Goal: Transaction & Acquisition: Purchase product/service

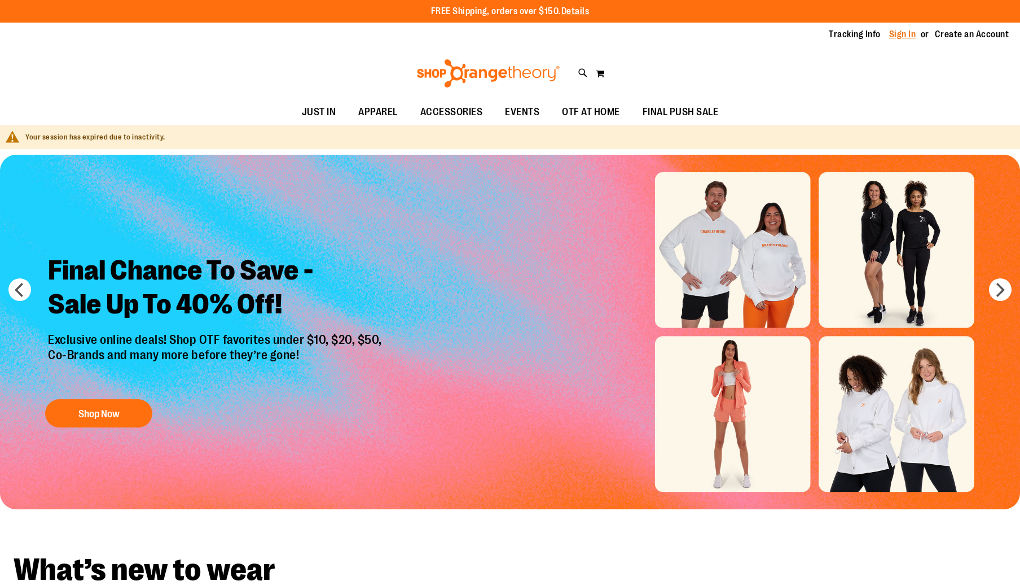
type input "**********"
click at [899, 34] on link "Sign In" at bounding box center [902, 34] width 27 height 12
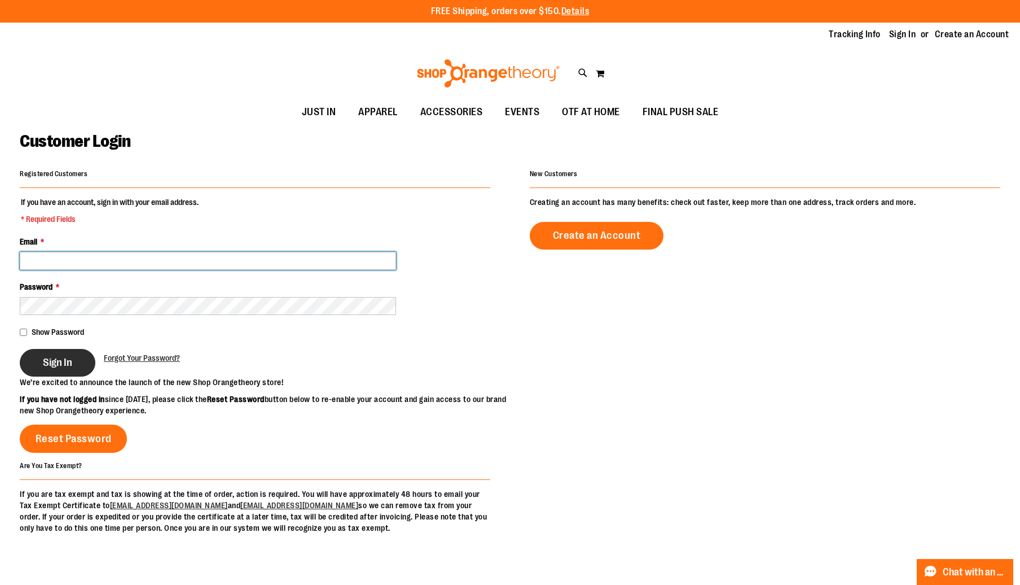
type input "**********"
click at [74, 357] on button "Sign In" at bounding box center [58, 363] width 76 height 28
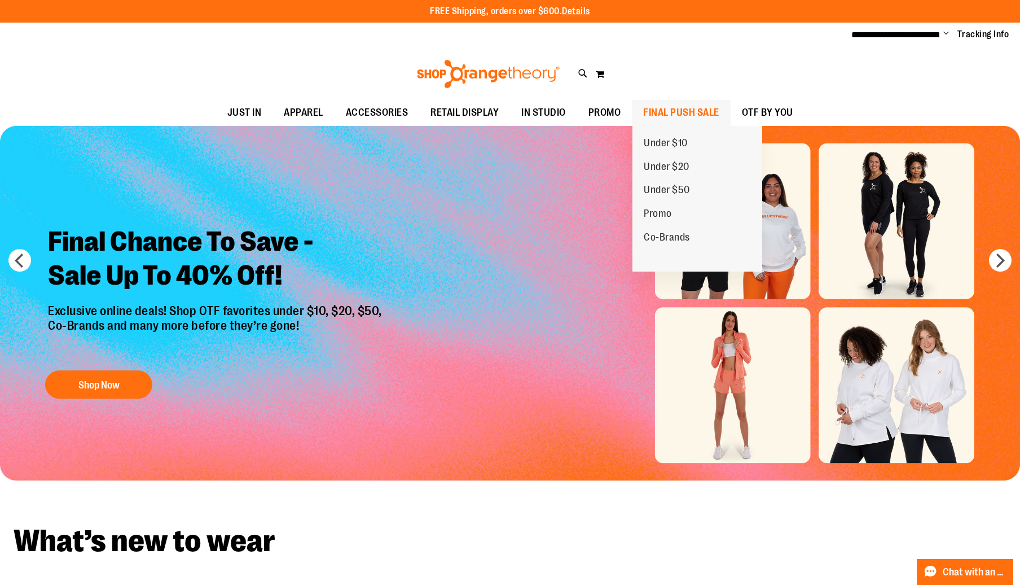
type input "**********"
click at [648, 114] on span "FINAL PUSH SALE" at bounding box center [681, 112] width 76 height 25
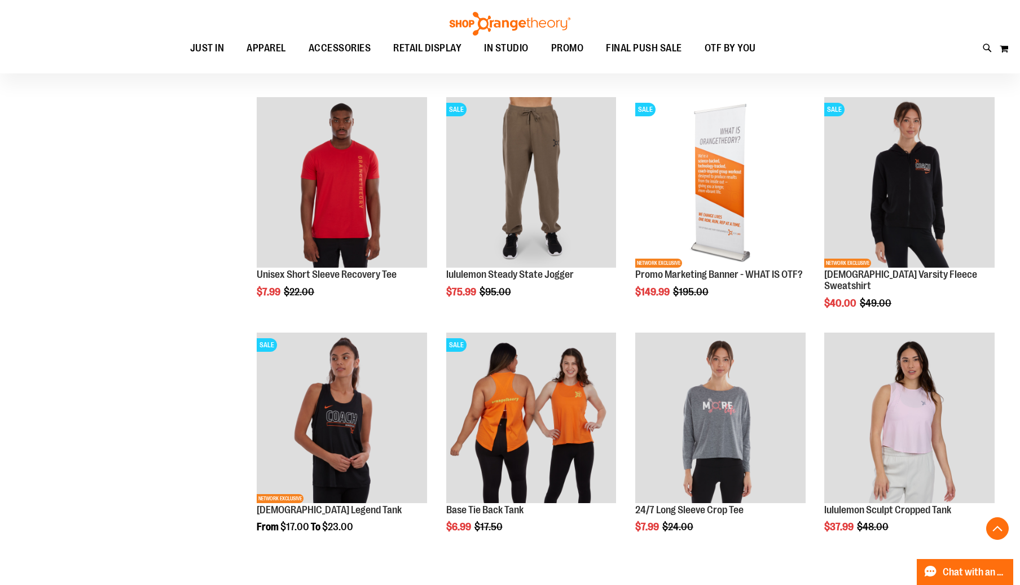
scroll to position [1947, 0]
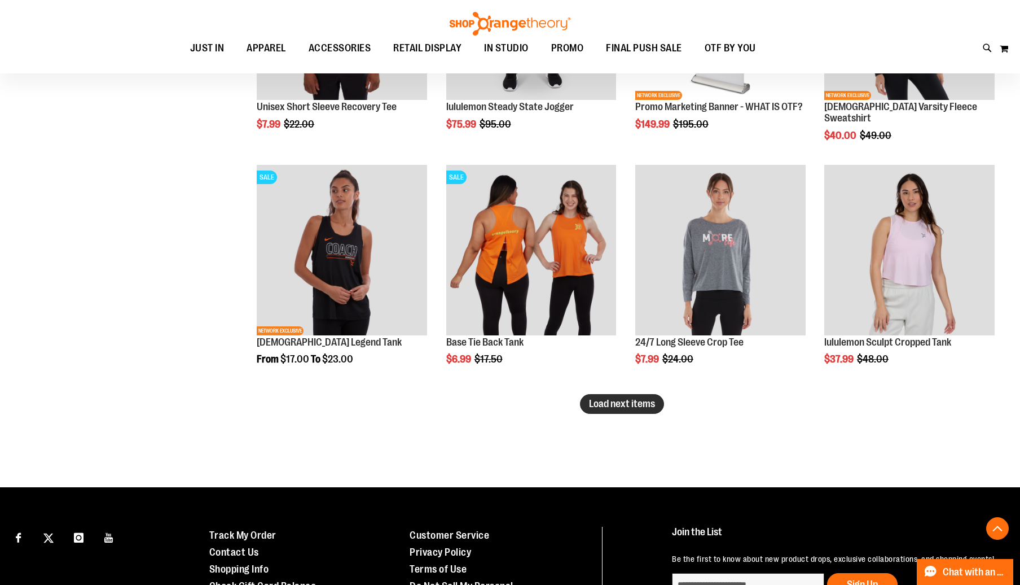
type input "**********"
click at [619, 402] on span "Load next items" at bounding box center [622, 403] width 66 height 11
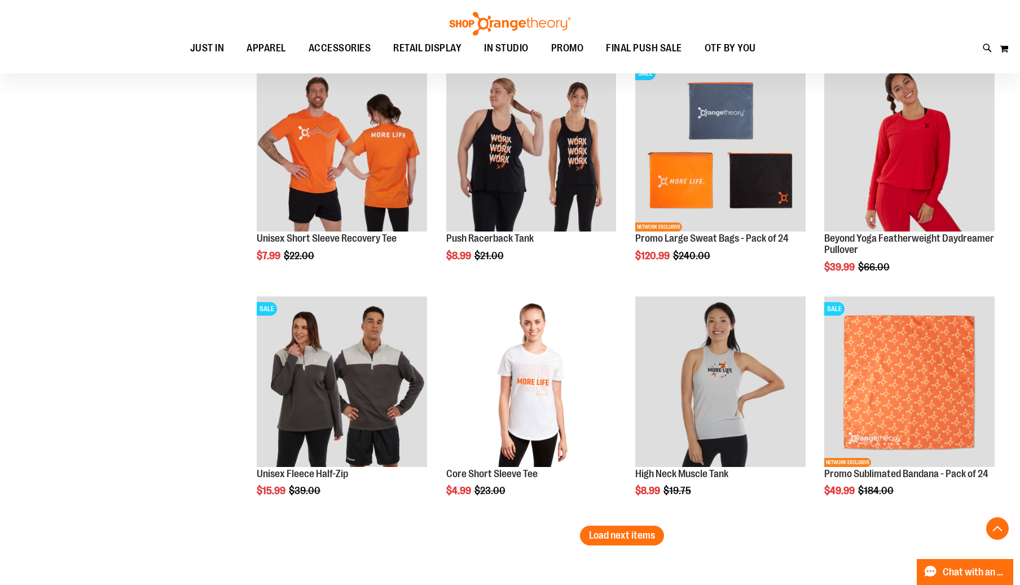
scroll to position [2576, 0]
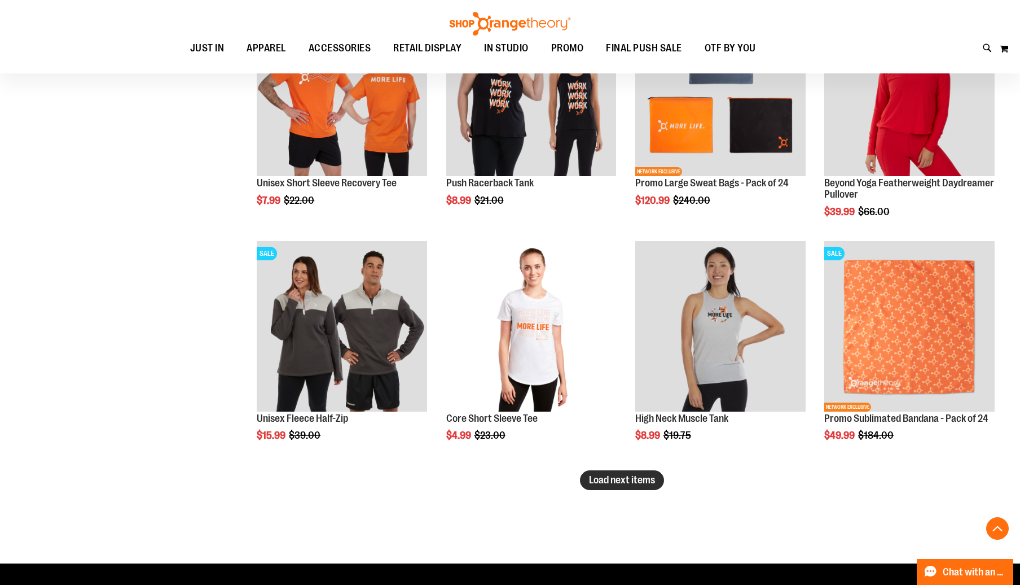
click at [638, 479] on span "Load next items" at bounding box center [622, 479] width 66 height 11
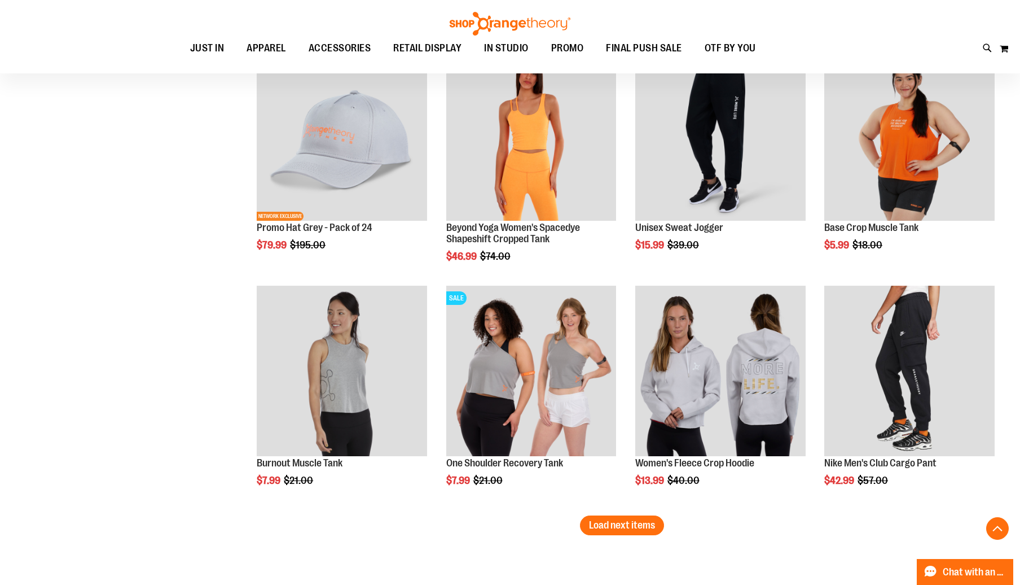
scroll to position [3311, 0]
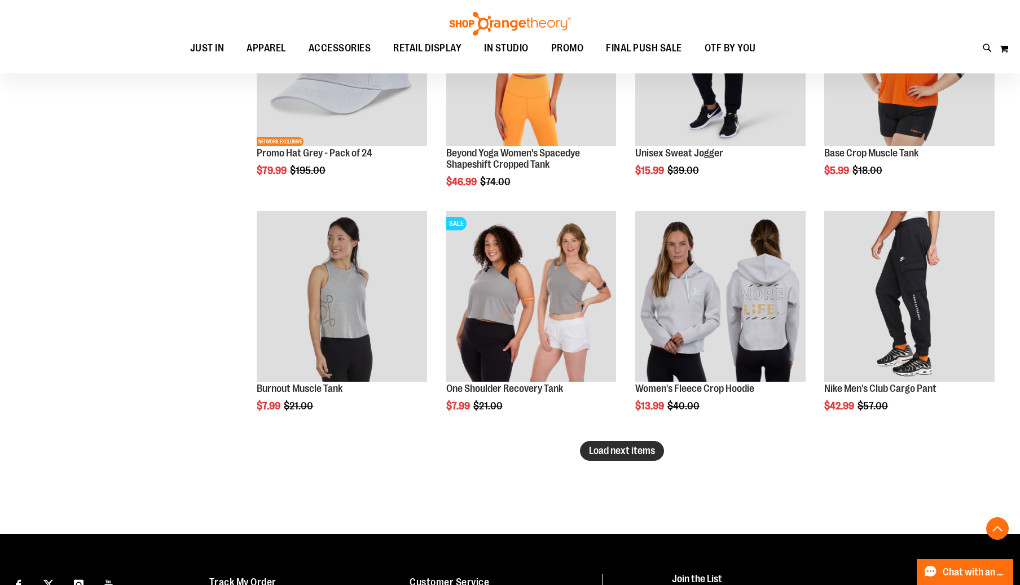
click at [612, 446] on span "Load next items" at bounding box center [622, 450] width 66 height 11
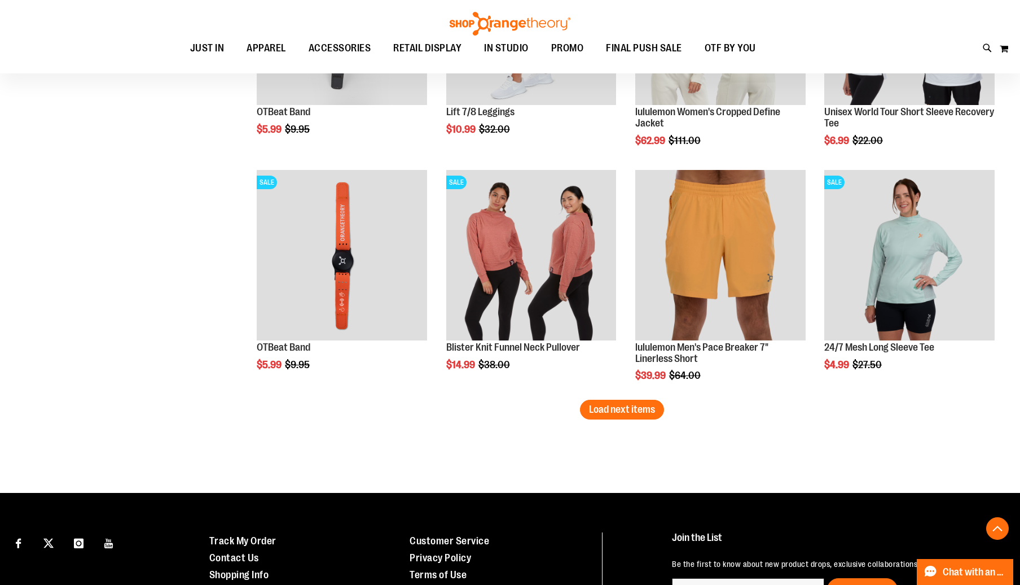
scroll to position [4063, 0]
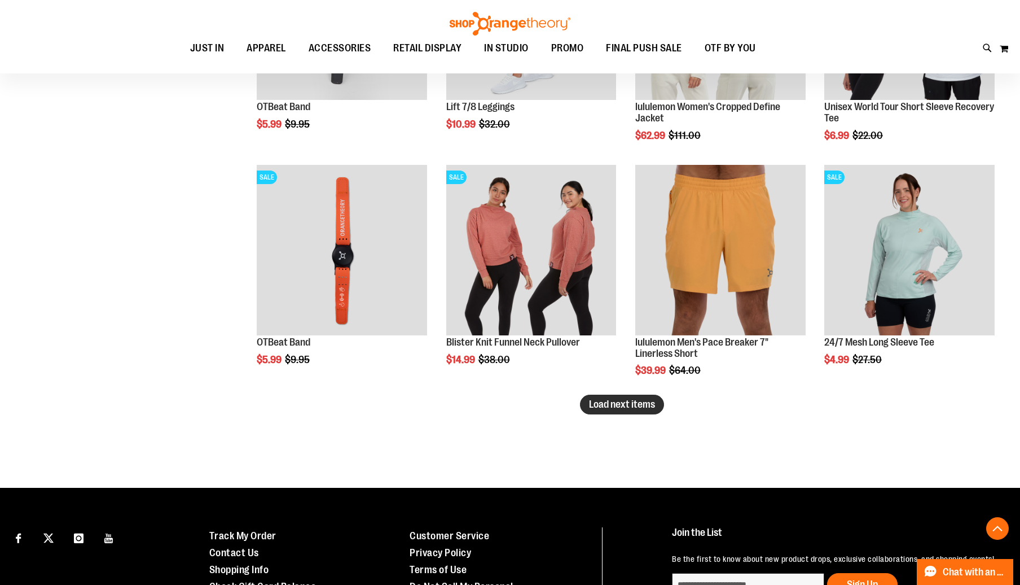
click at [623, 405] on span "Load next items" at bounding box center [622, 403] width 66 height 11
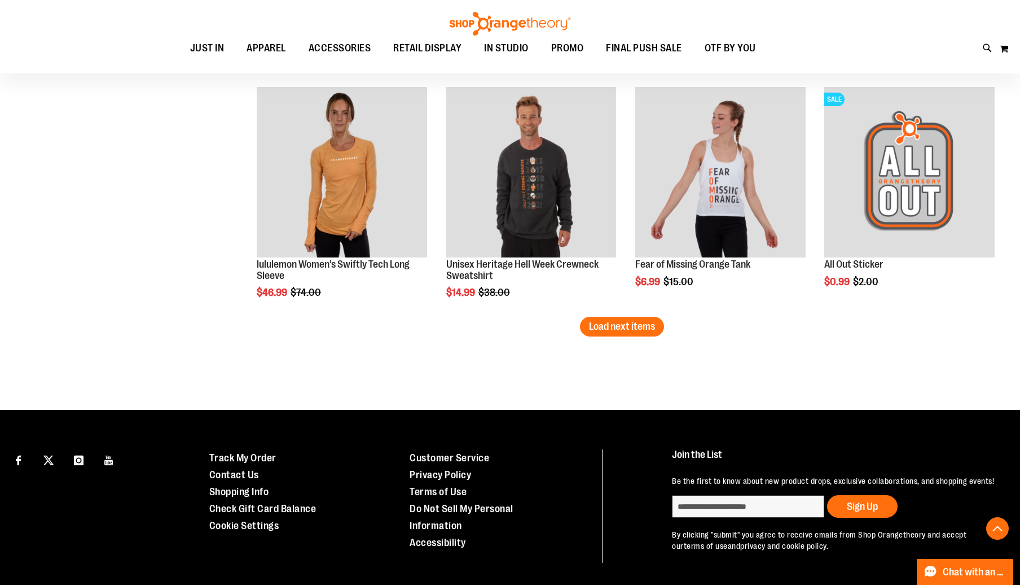
scroll to position [4893, 0]
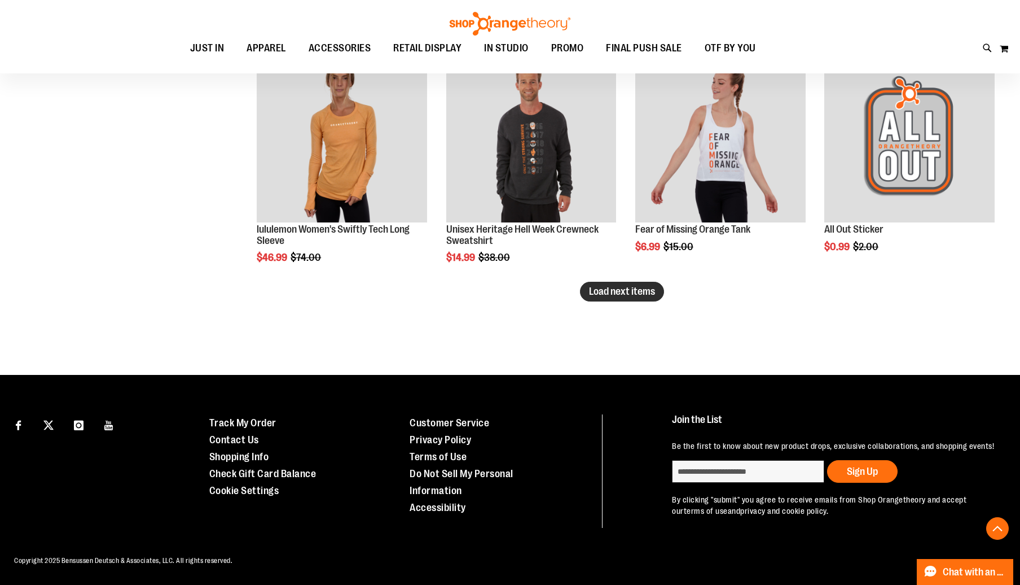
click at [655, 286] on span "Load next items" at bounding box center [622, 291] width 66 height 11
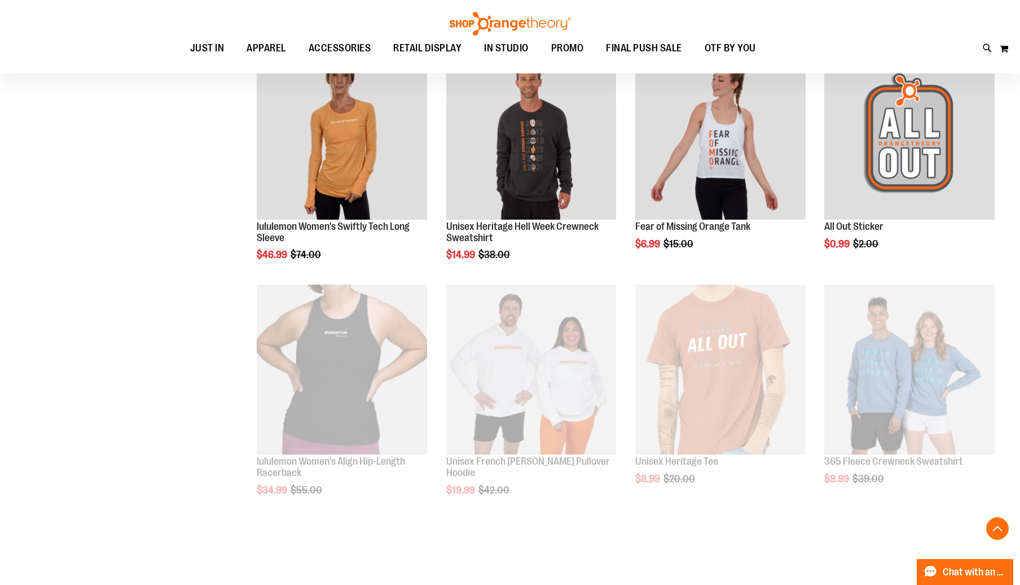
scroll to position [4893, 0]
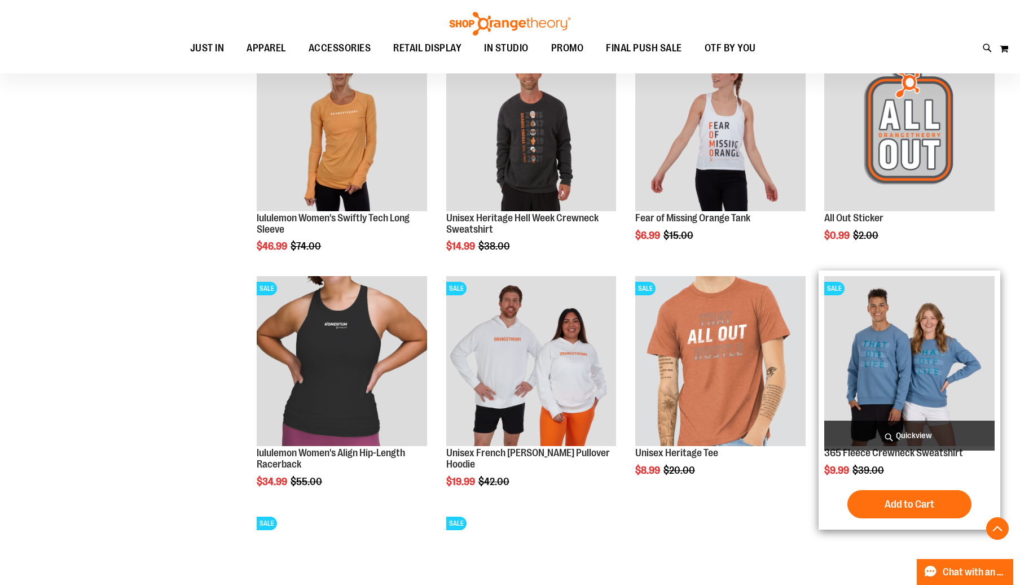
click at [902, 331] on img "product" at bounding box center [910, 361] width 170 height 170
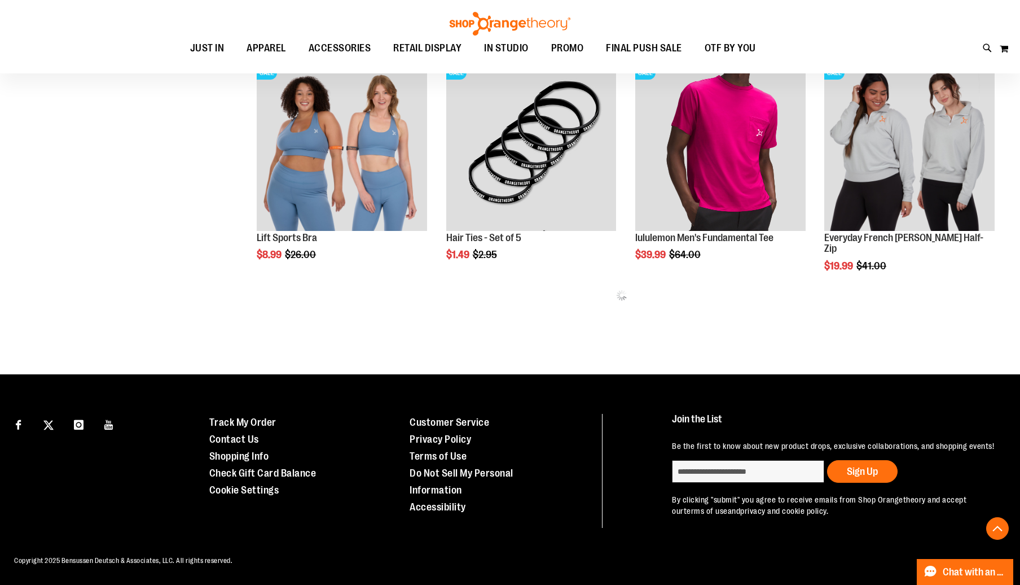
scroll to position [543, 0]
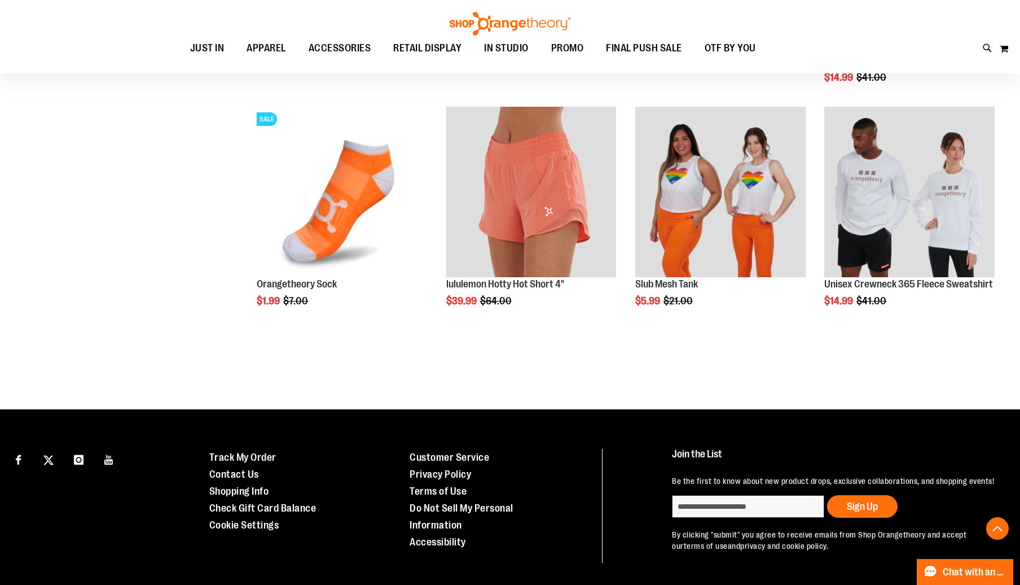
scroll to position [1932, 0]
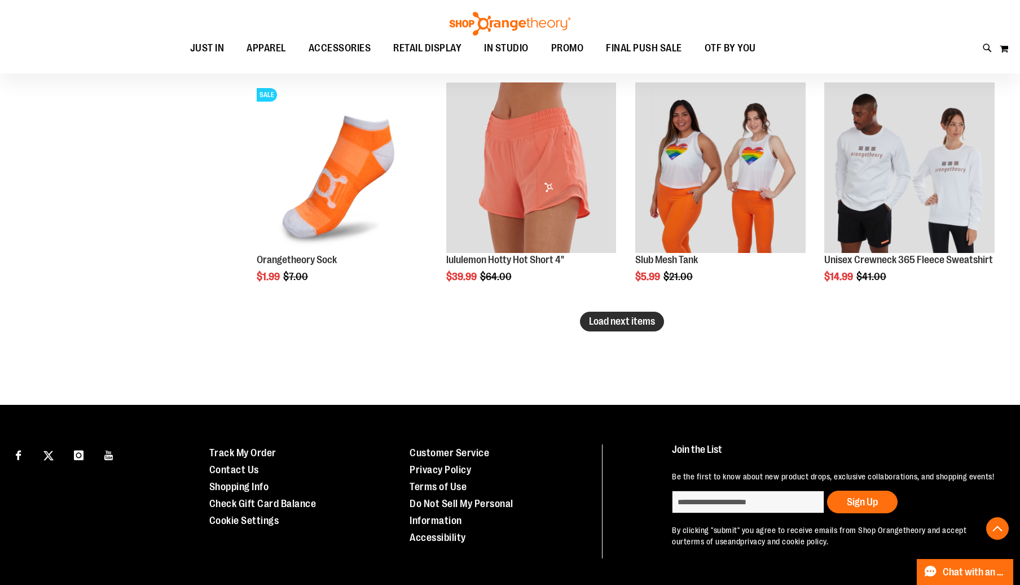
type input "**********"
click at [613, 318] on span "Load next items" at bounding box center [622, 320] width 66 height 11
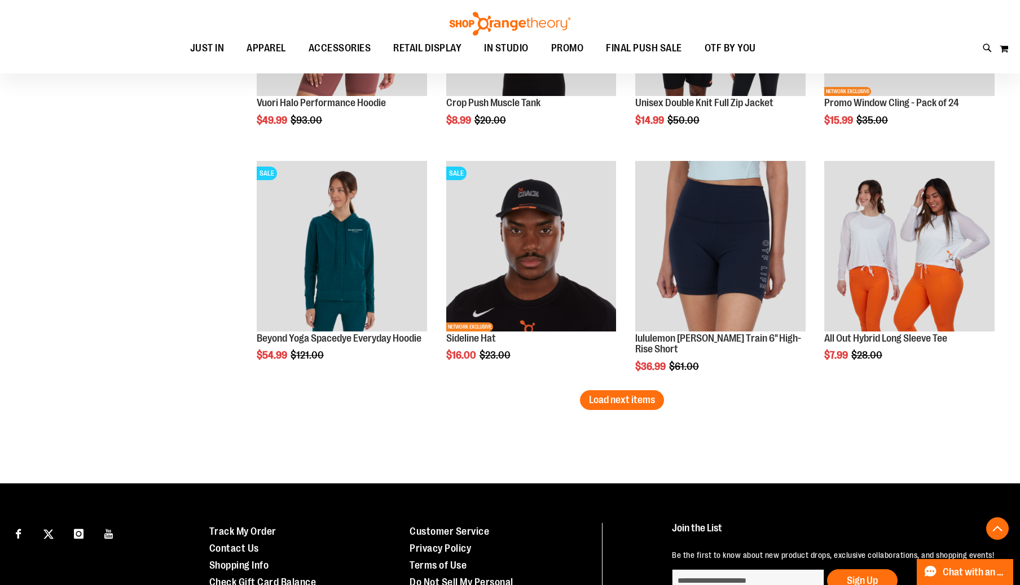
scroll to position [2592, 0]
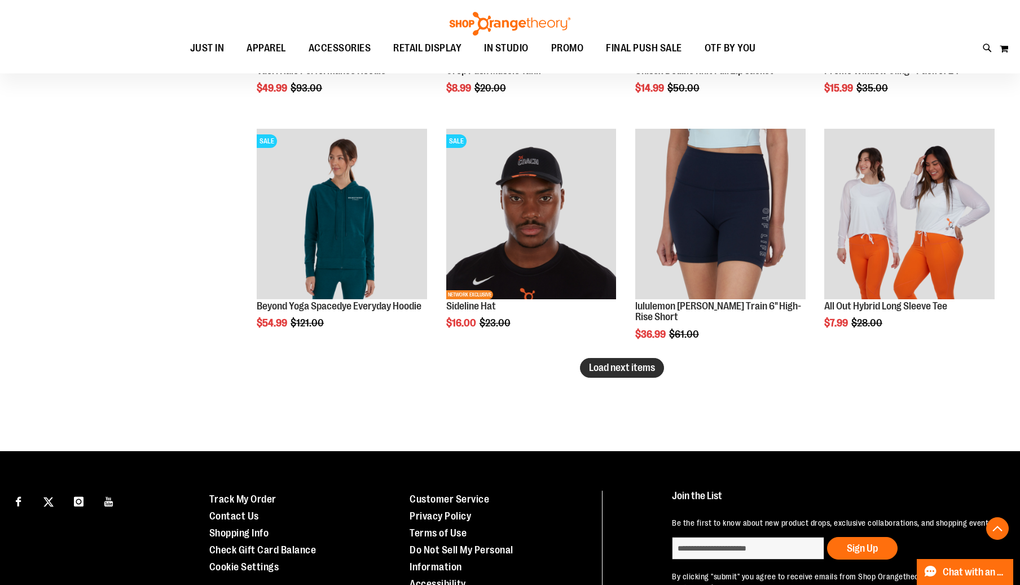
click at [642, 366] on span "Load next items" at bounding box center [622, 367] width 66 height 11
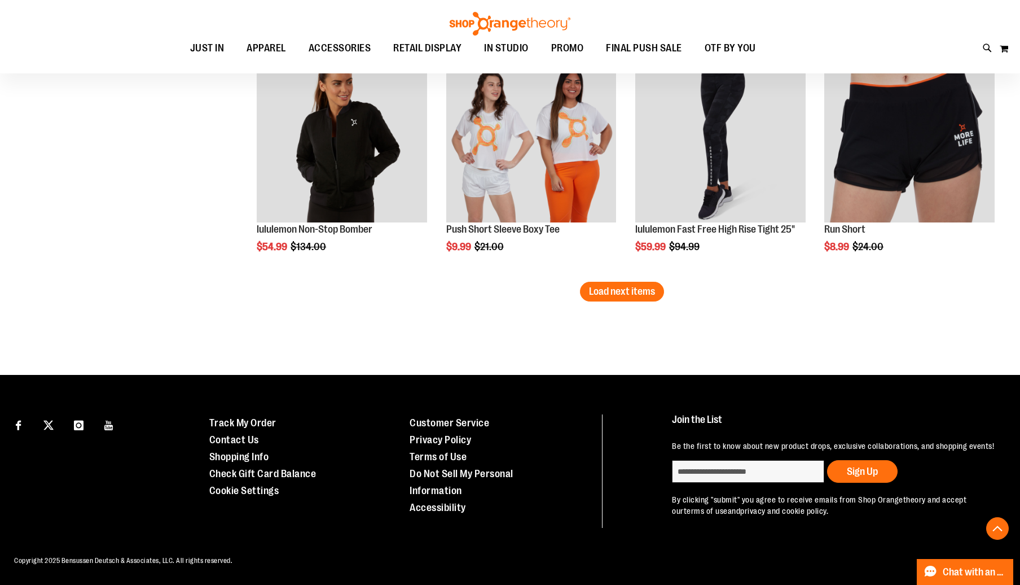
scroll to position [3375, 0]
click at [624, 294] on span "Load next items" at bounding box center [622, 291] width 66 height 11
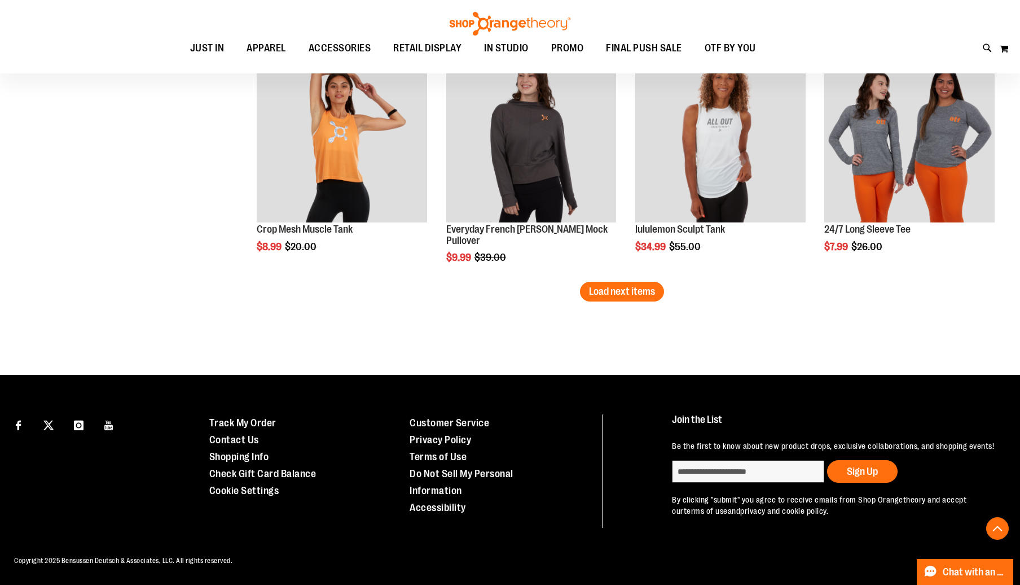
scroll to position [4091, 0]
click at [612, 286] on span "Load next items" at bounding box center [622, 291] width 66 height 11
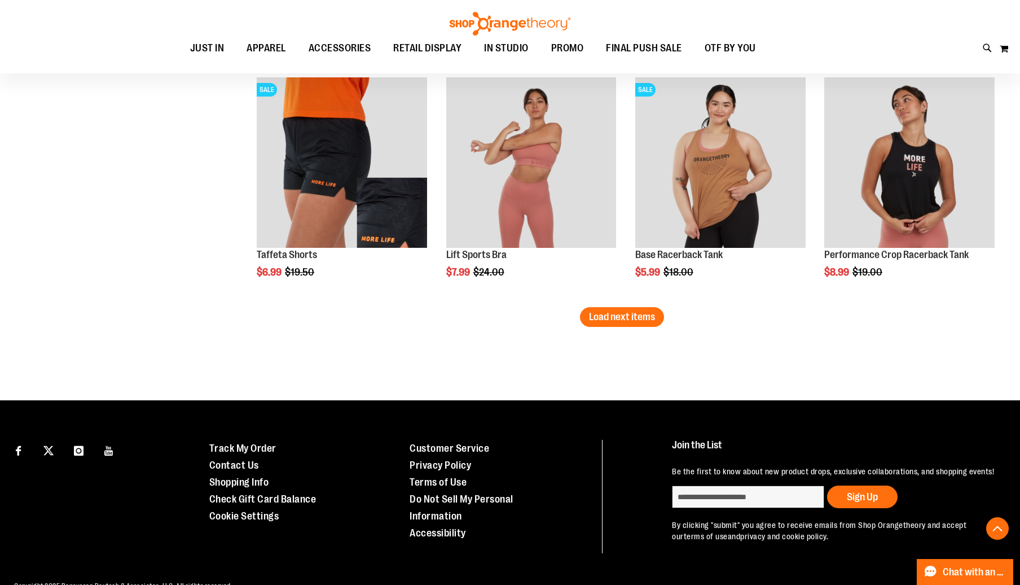
scroll to position [4796, 0]
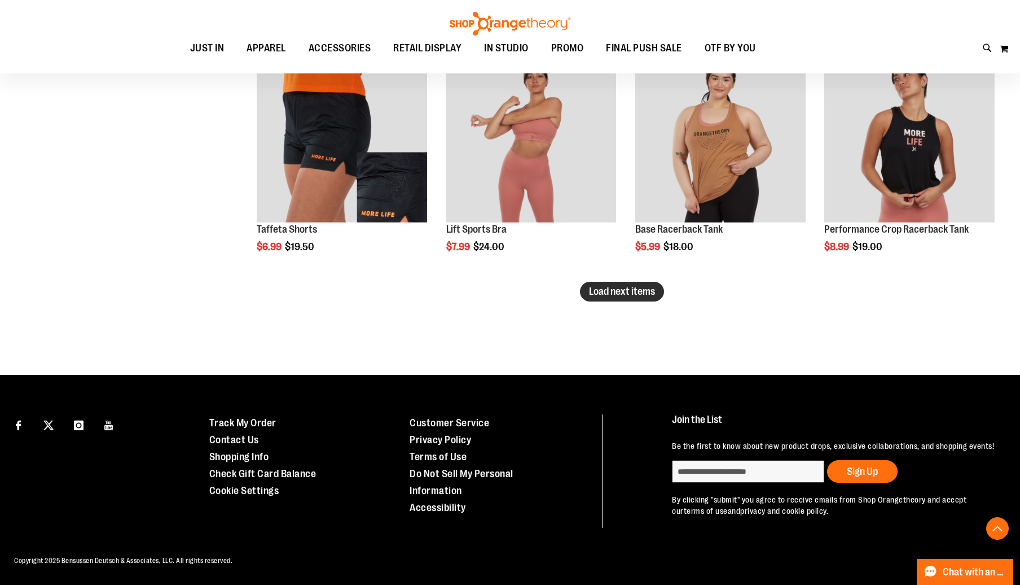
click at [633, 286] on span "Load next items" at bounding box center [622, 291] width 66 height 11
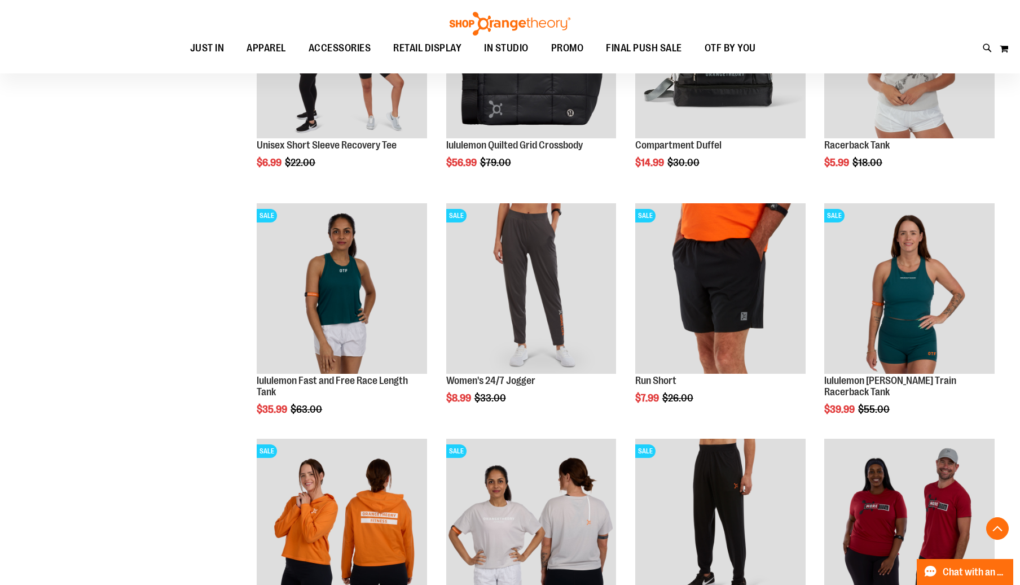
scroll to position [5106, 0]
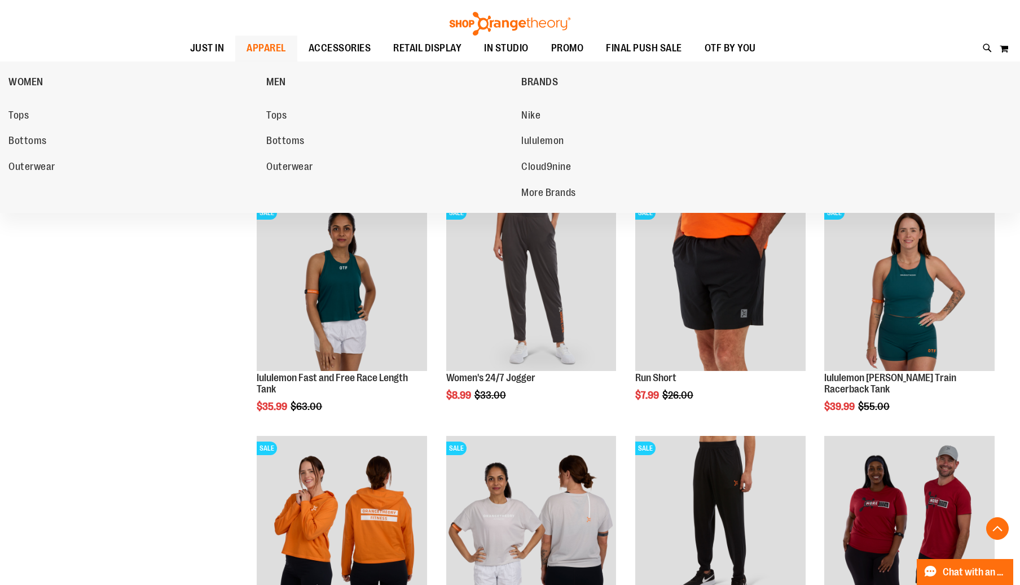
click at [264, 46] on span "APPAREL" at bounding box center [267, 48] width 40 height 25
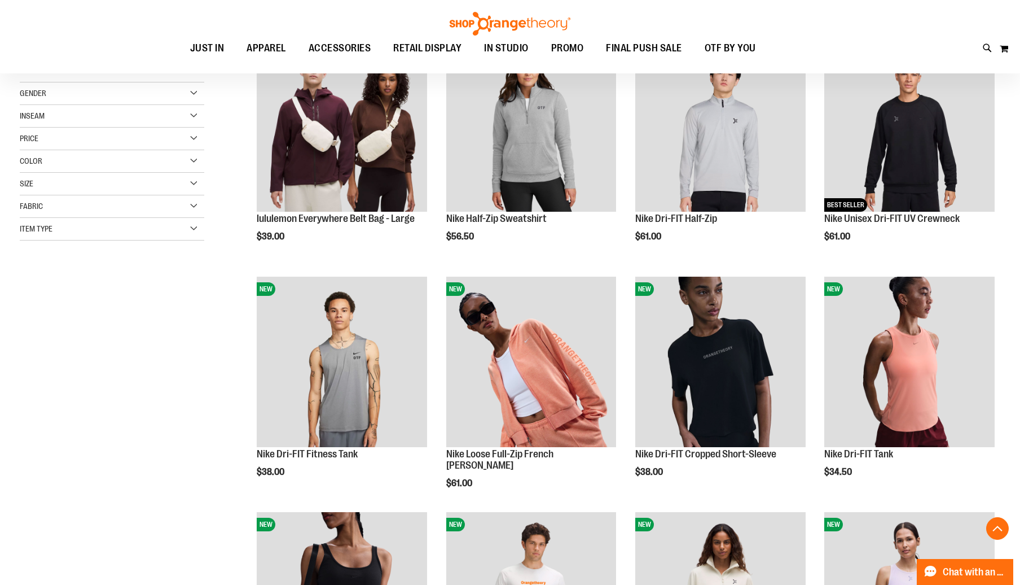
scroll to position [192, 0]
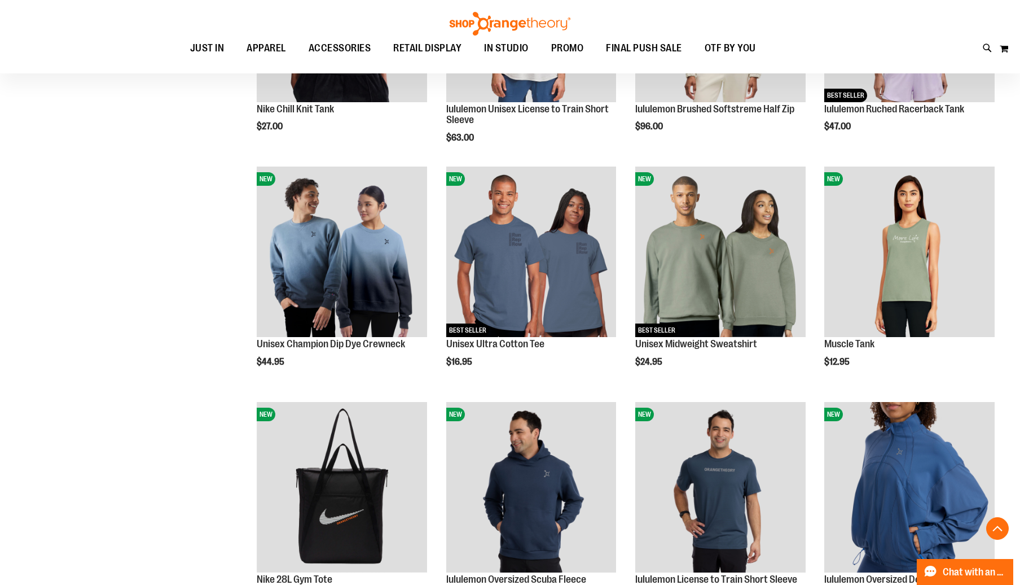
scroll to position [774, 0]
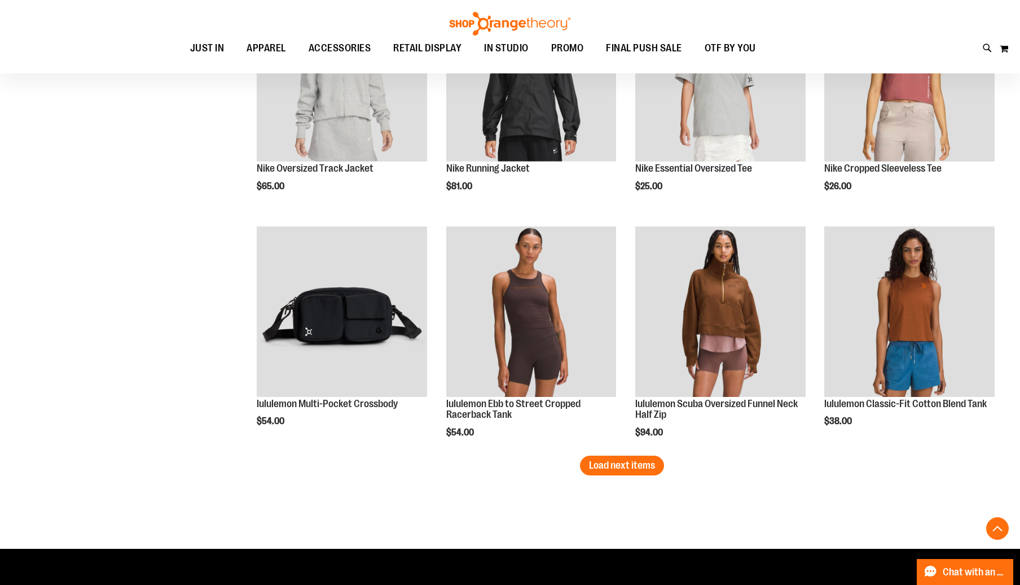
scroll to position [1934, 0]
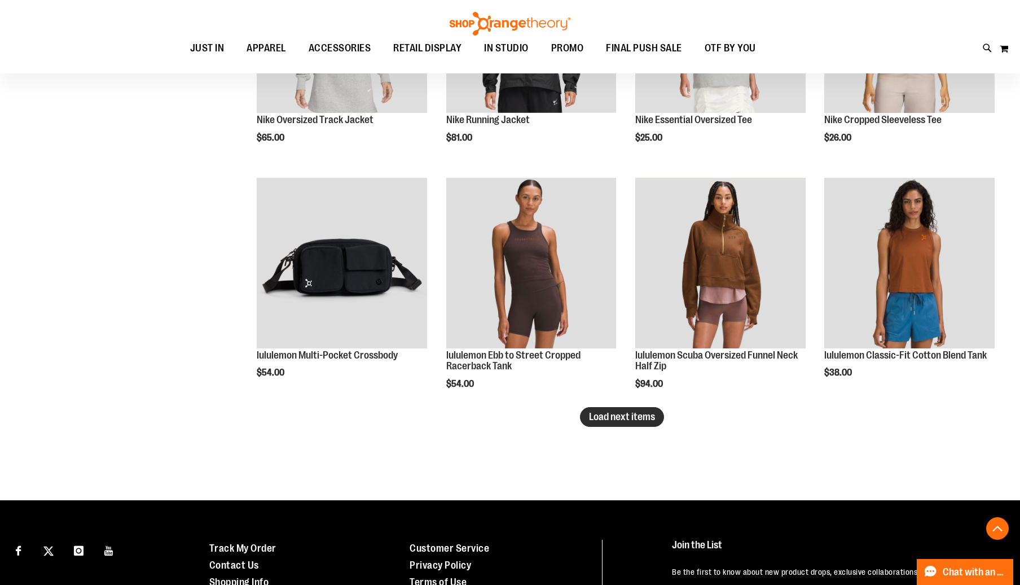
type input "**********"
click at [649, 412] on span "Load next items" at bounding box center [622, 416] width 66 height 11
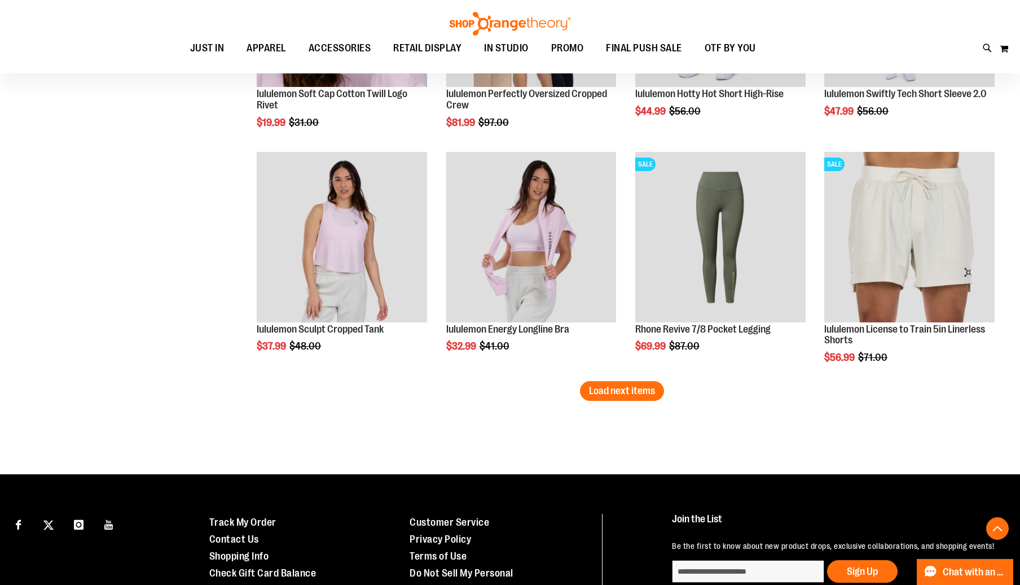
scroll to position [2738, 0]
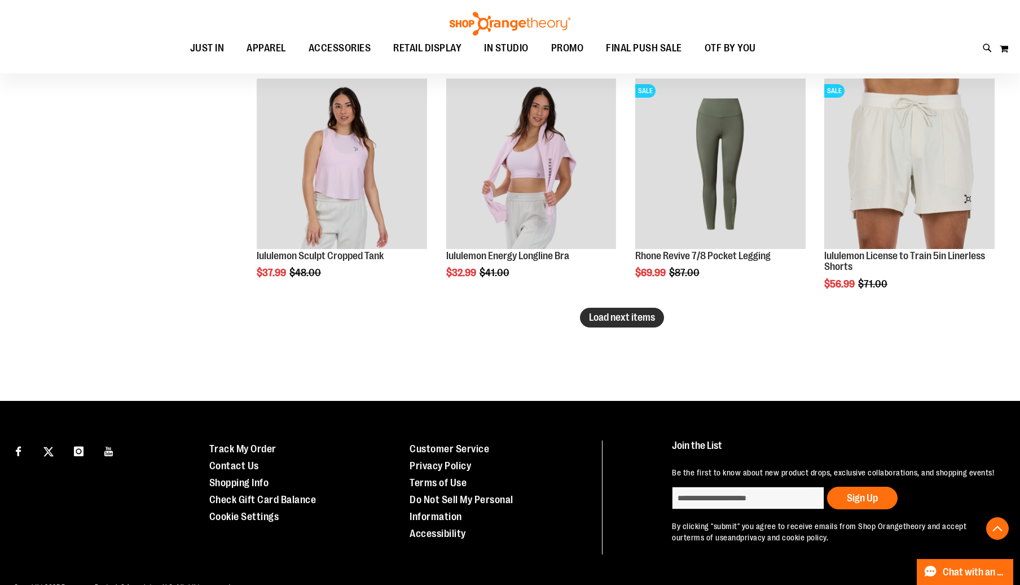
click at [604, 313] on span "Load next items" at bounding box center [622, 317] width 66 height 11
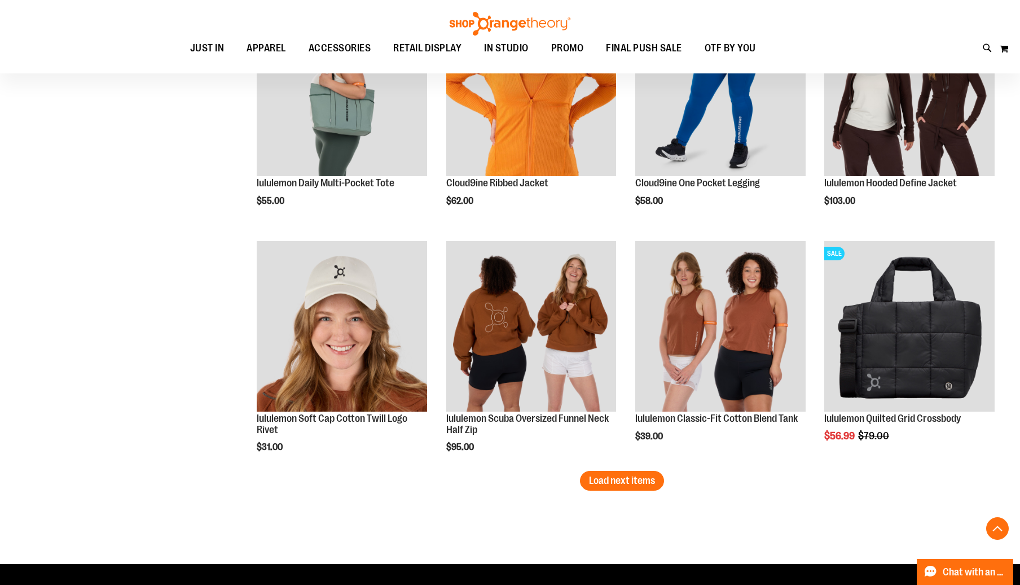
scroll to position [3284, 0]
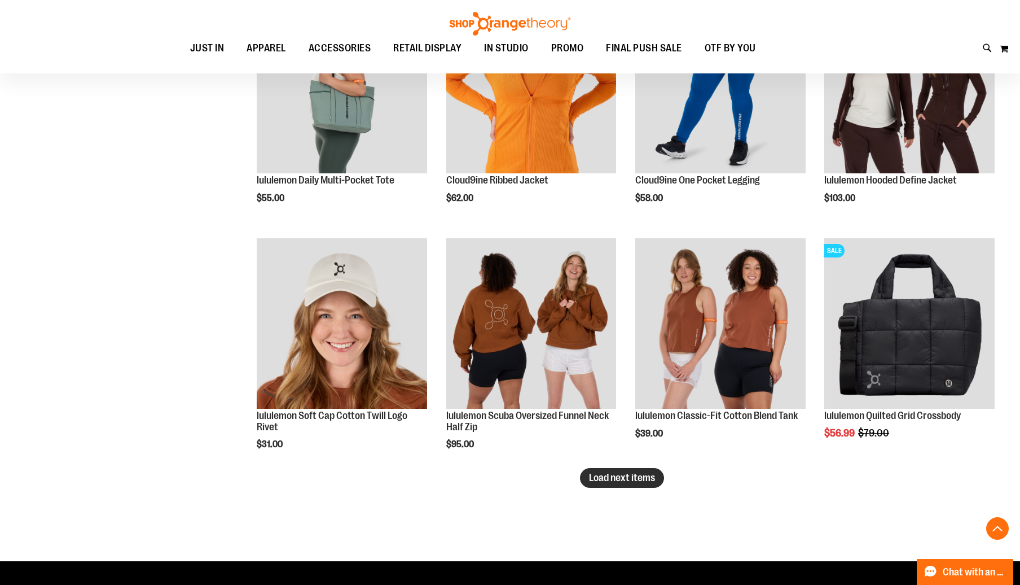
click at [634, 480] on span "Load next items" at bounding box center [622, 477] width 66 height 11
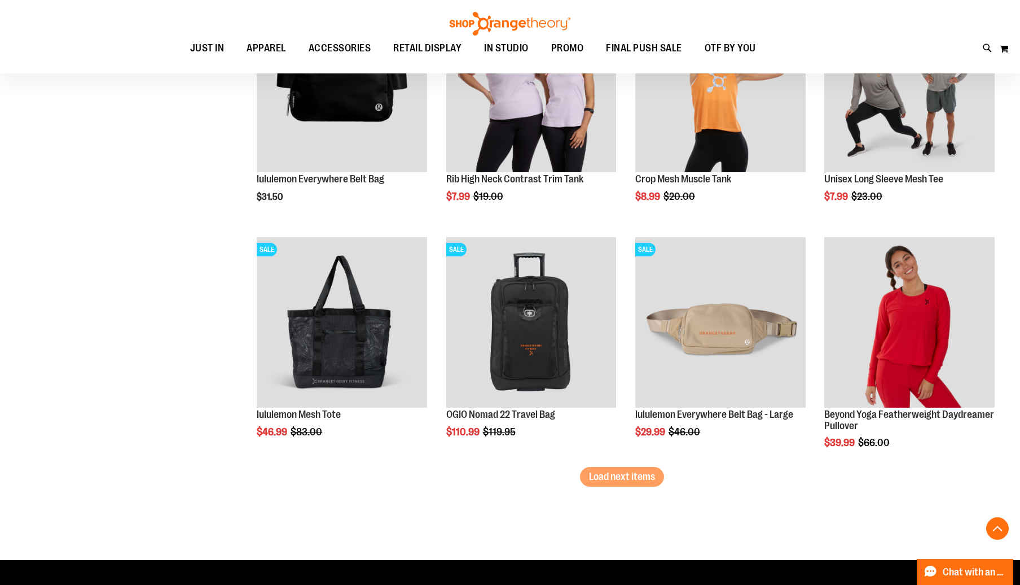
scroll to position [4047, 0]
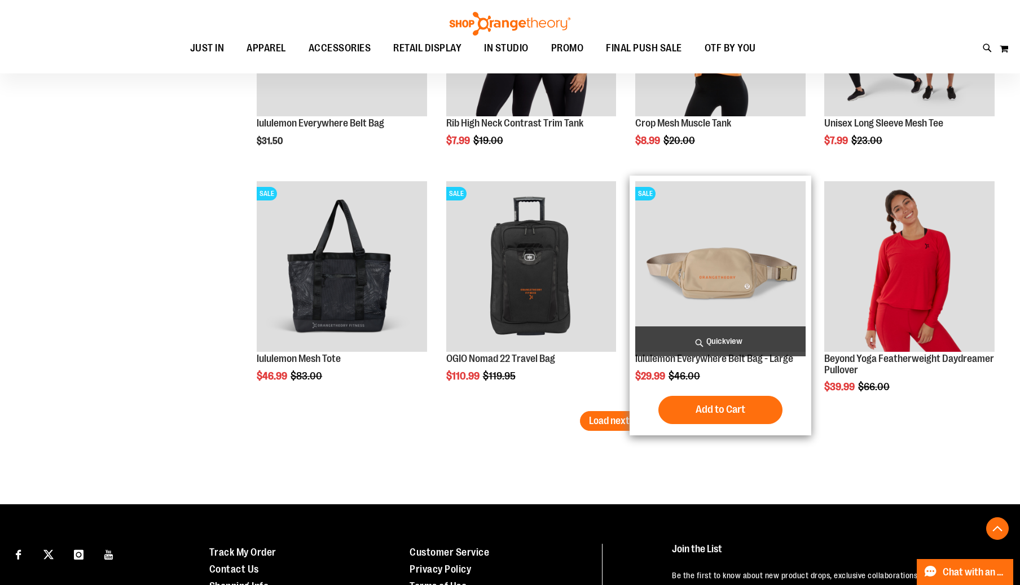
click at [637, 410] on div "Add to Cart In stock" at bounding box center [720, 410] width 170 height 28
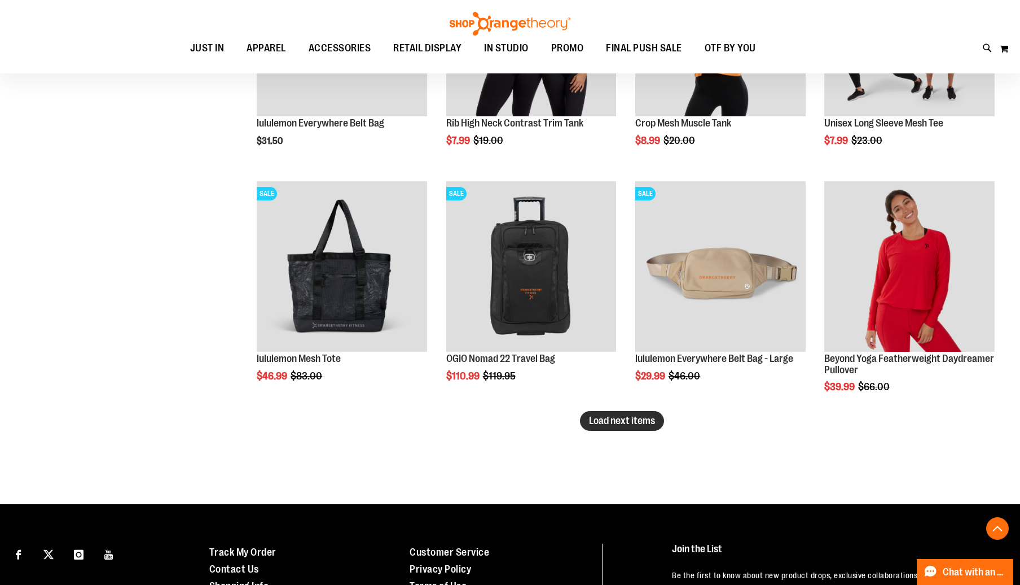
click at [613, 424] on span "Load next items" at bounding box center [622, 420] width 66 height 11
